Goal: Task Accomplishment & Management: Complete application form

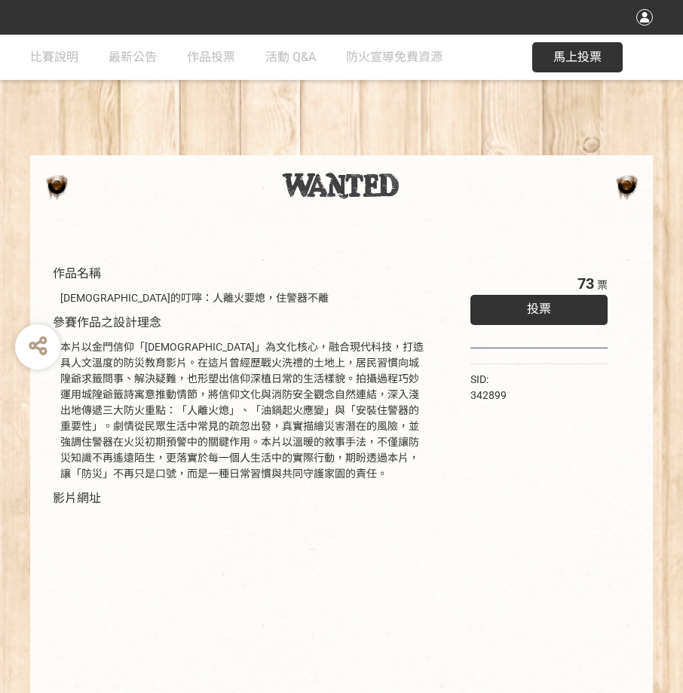
click at [539, 307] on span "投票" at bounding box center [539, 309] width 24 height 14
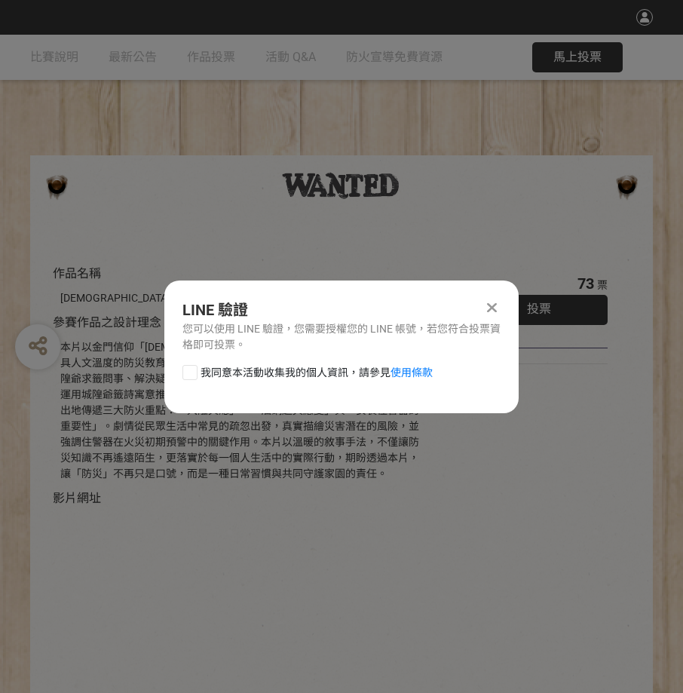
click at [191, 369] on div at bounding box center [189, 372] width 15 height 15
checkbox input "true"
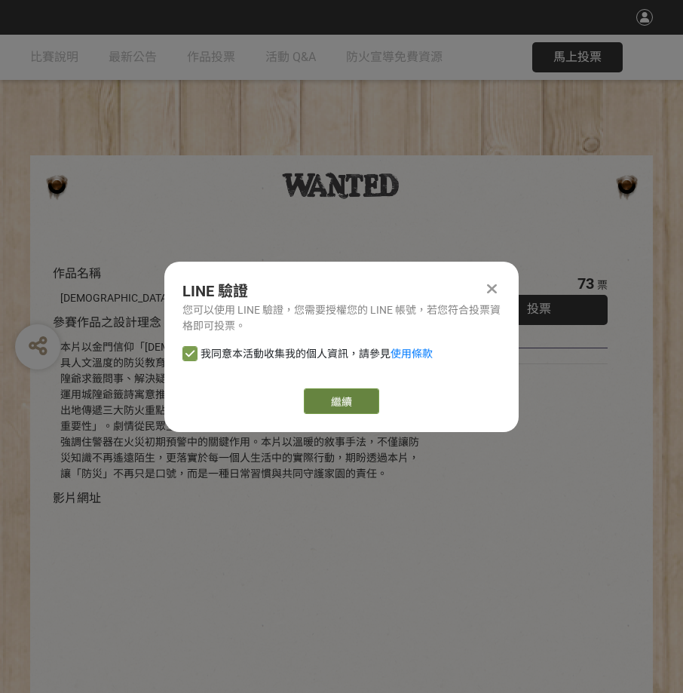
click at [335, 400] on link "繼續" at bounding box center [341, 401] width 75 height 26
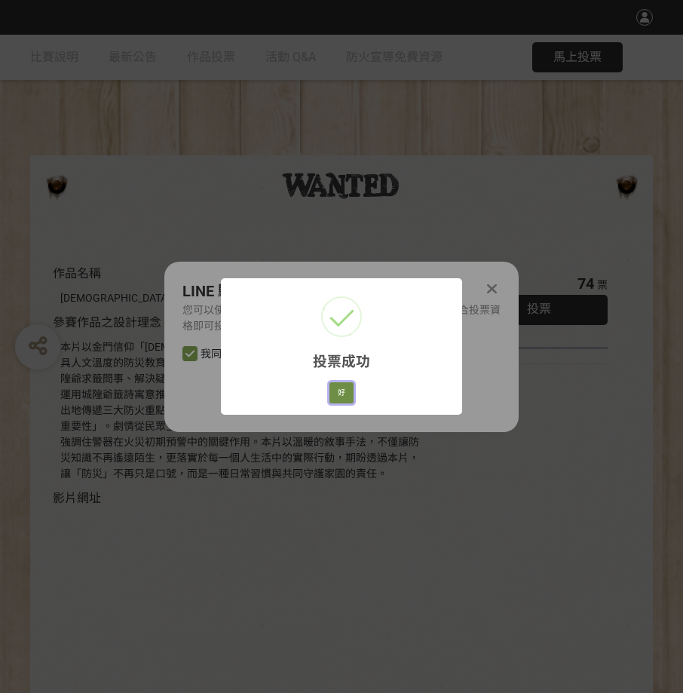
click at [338, 387] on button "好" at bounding box center [341, 392] width 24 height 21
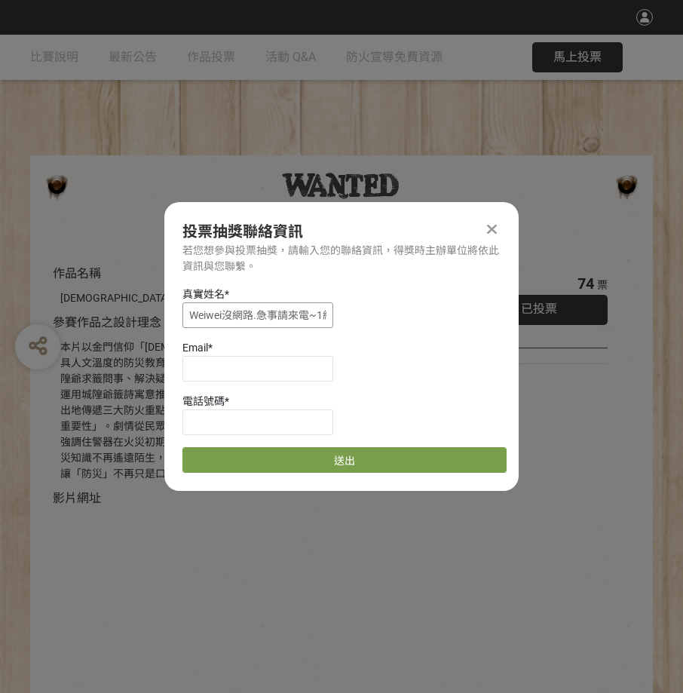
scroll to position [0, 23]
drag, startPoint x: 191, startPoint y: 314, endPoint x: 374, endPoint y: 322, distance: 182.6
click at [374, 322] on div "真實姓名 * [PERSON_NAME]沒網路.急事請來電~1組9號" at bounding box center [344, 306] width 324 height 41
type input "[PERSON_NAME]"
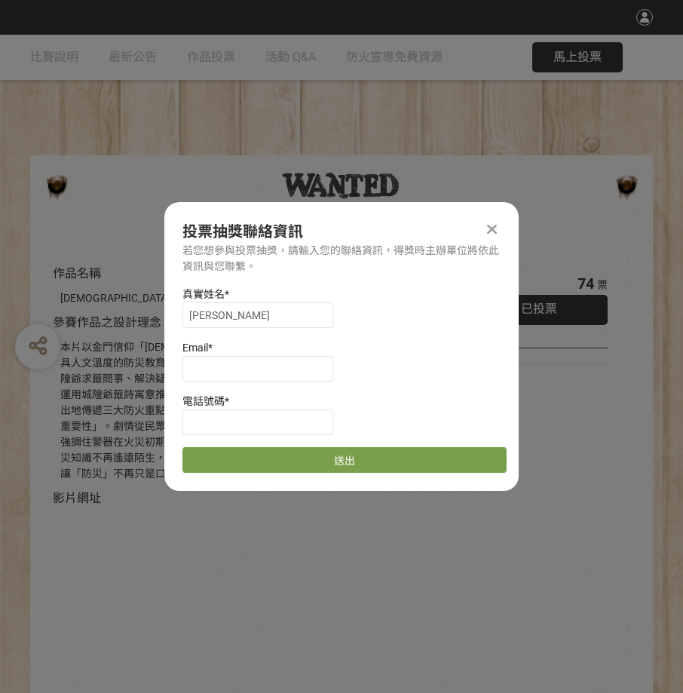
type input "[EMAIL_ADDRESS][DOMAIN_NAME]"
type input "0921200005"
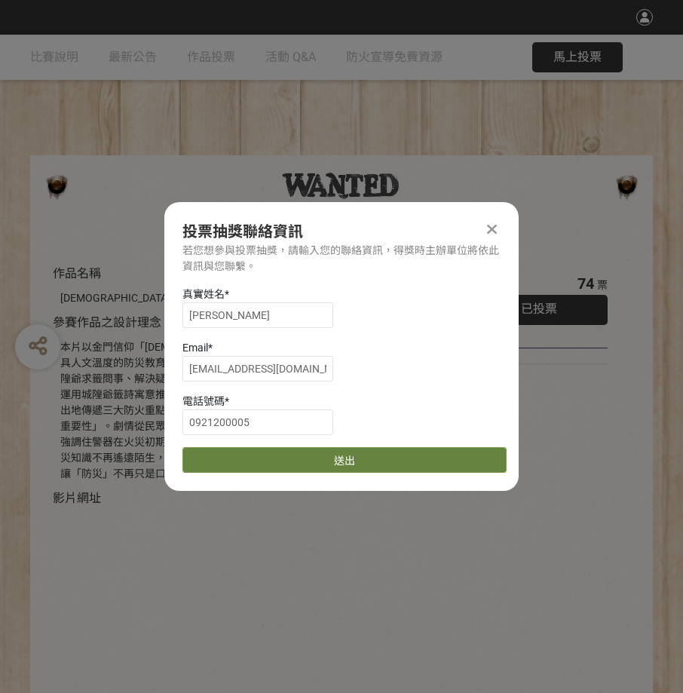
click at [341, 460] on button "送出" at bounding box center [344, 460] width 324 height 26
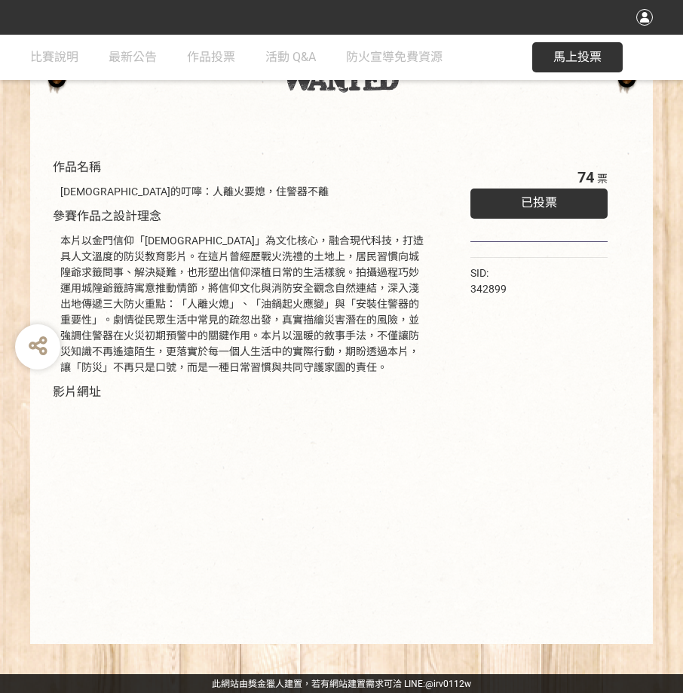
scroll to position [107, 0]
